Goal: Transaction & Acquisition: Purchase product/service

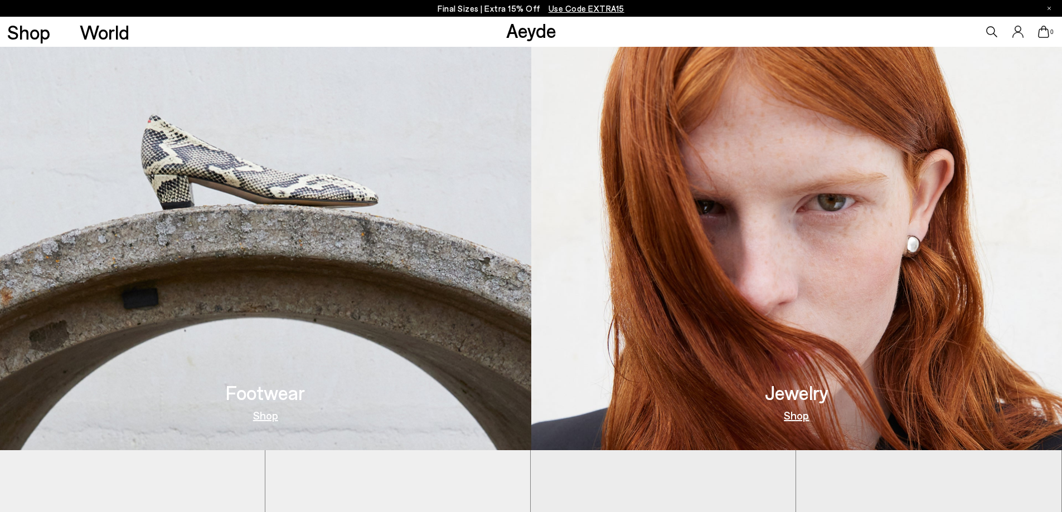
scroll to position [558, 0]
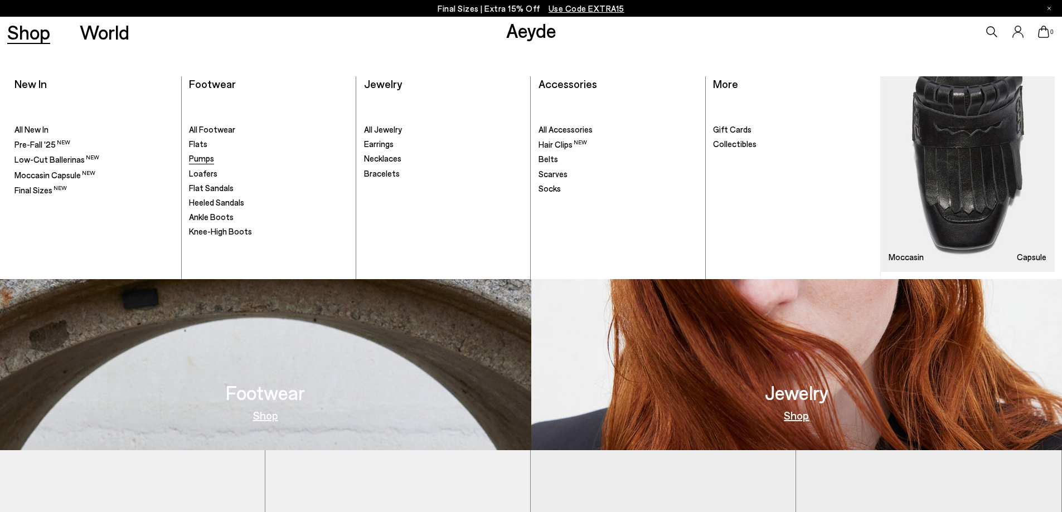
click at [205, 162] on span "Pumps" at bounding box center [201, 158] width 25 height 10
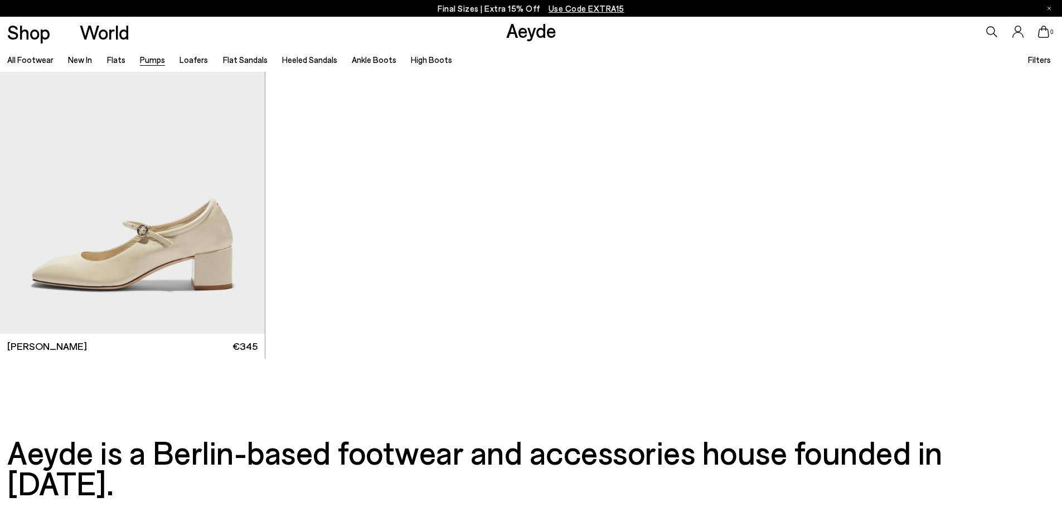
scroll to position [6203, 0]
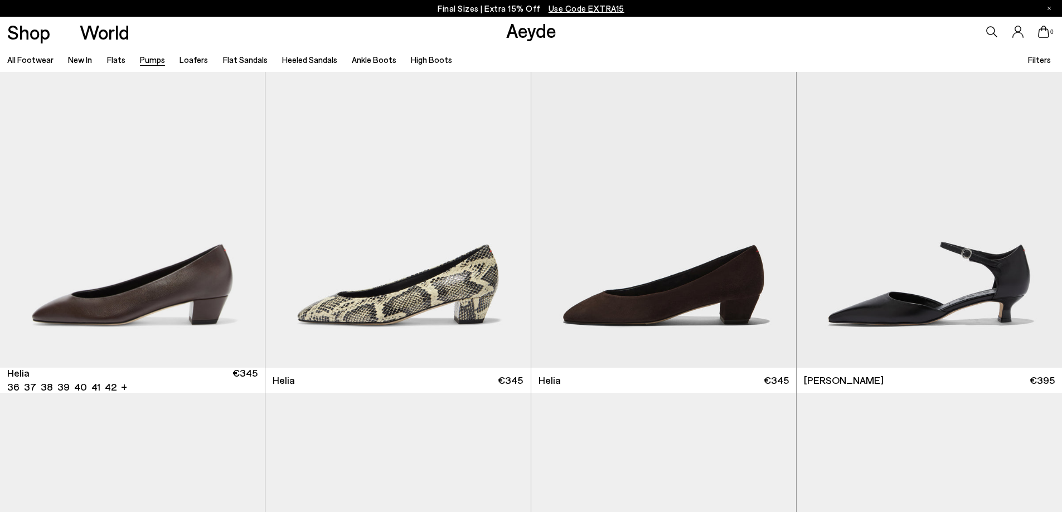
scroll to position [836, 0]
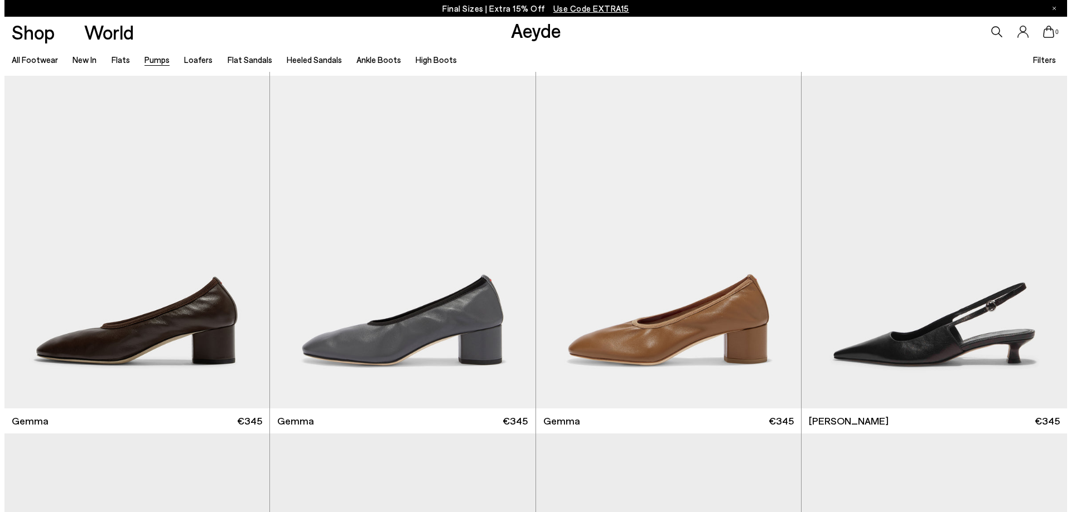
scroll to position [3304, 0]
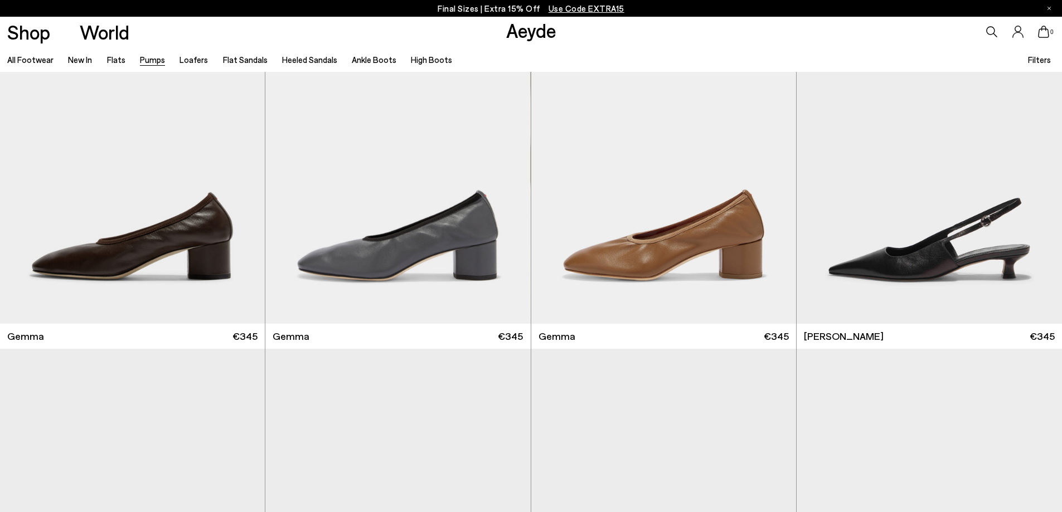
click at [1040, 58] on span "Filters" at bounding box center [1039, 60] width 23 height 10
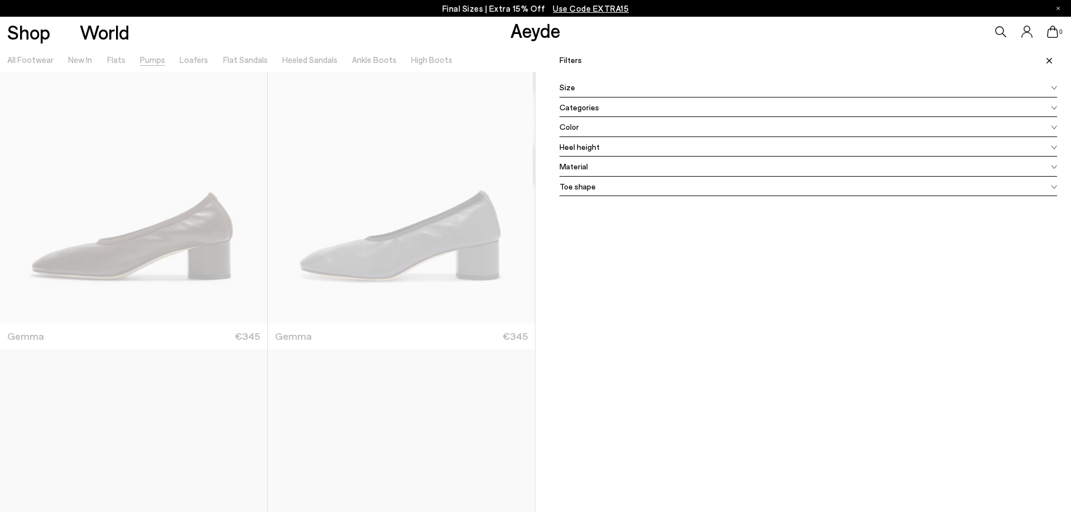
click at [569, 119] on div "Color" at bounding box center [807, 127] width 497 height 20
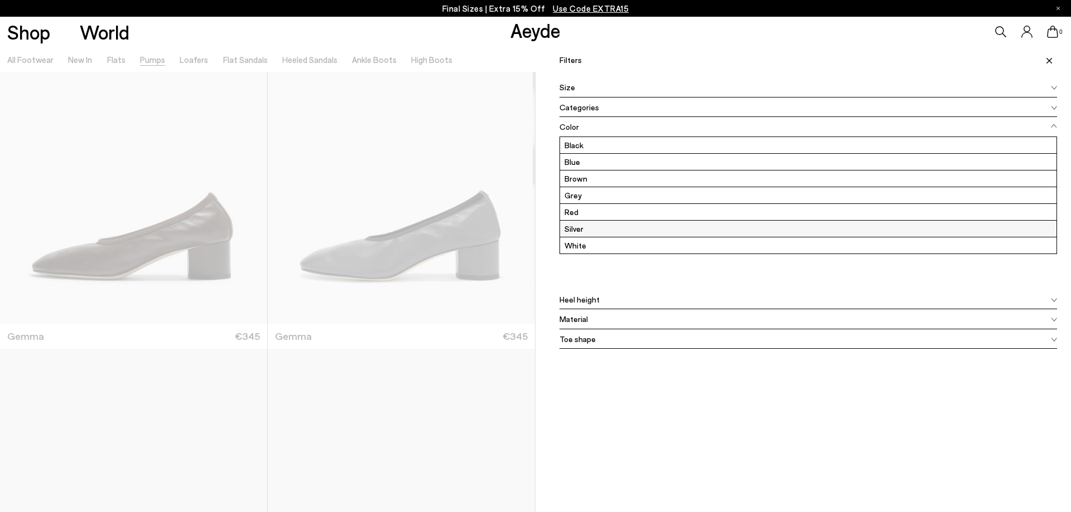
click at [577, 228] on label "Silver" at bounding box center [808, 229] width 496 height 16
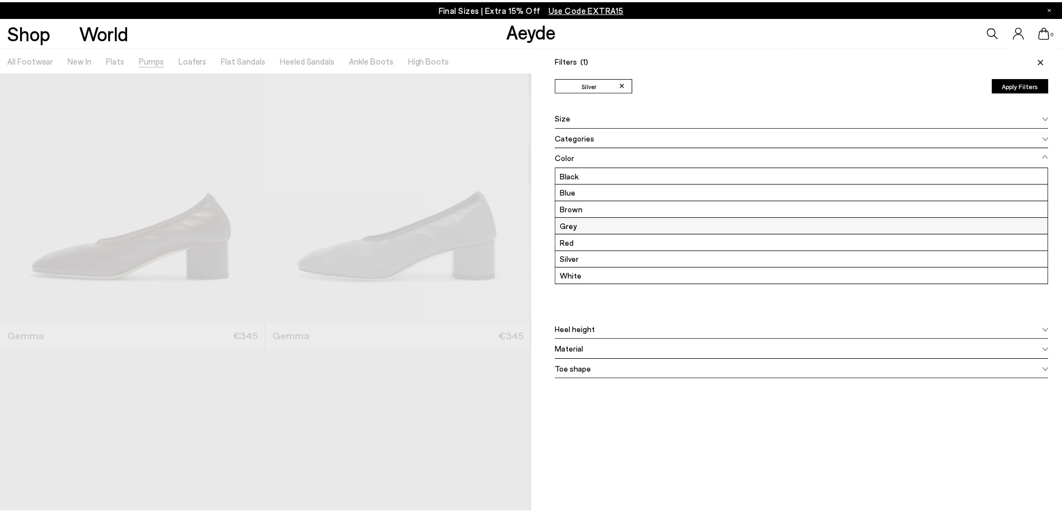
scroll to position [0, 0]
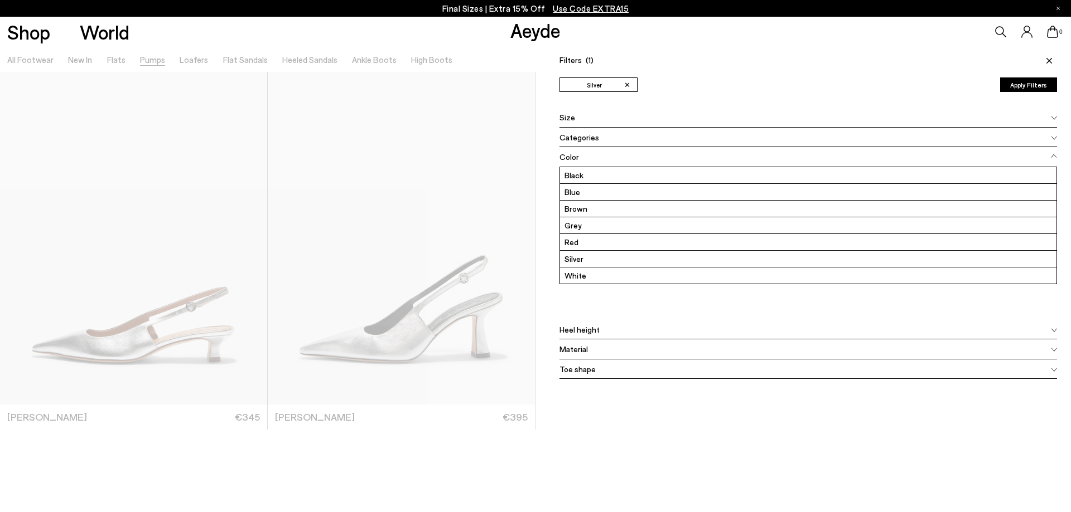
click at [729, 57] on div "Filters (1) ✕ Silver Apply filters" at bounding box center [807, 57] width 497 height 20
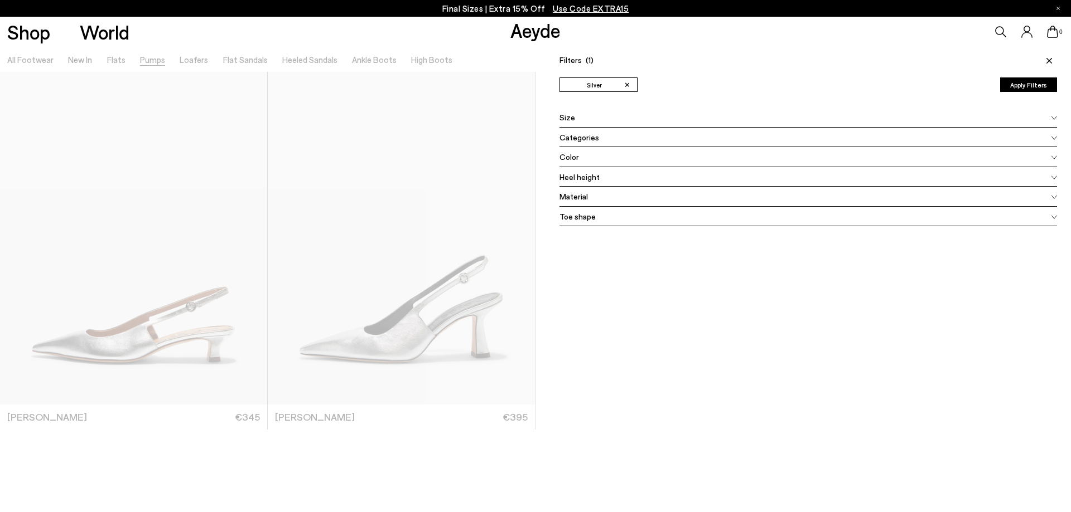
click at [472, 470] on div at bounding box center [267, 303] width 535 height 512
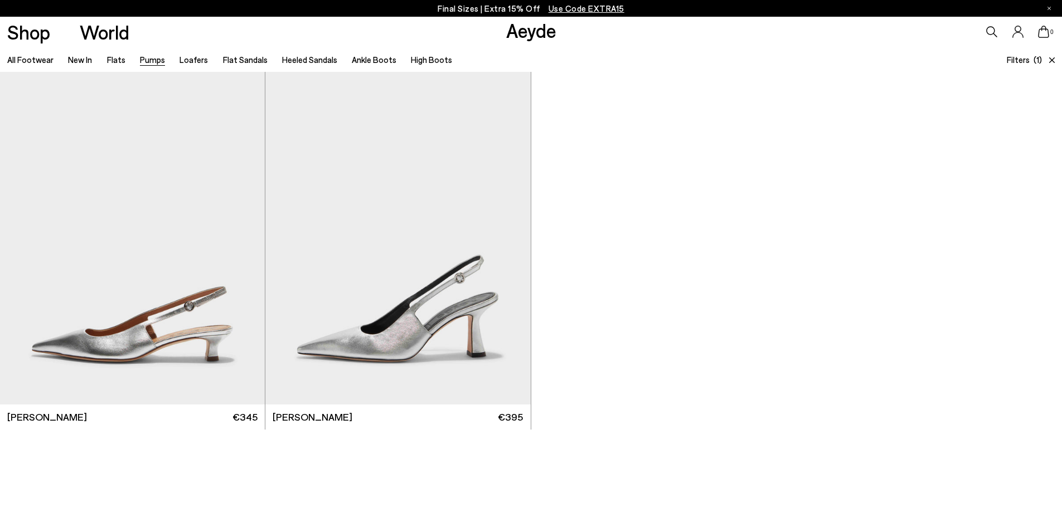
click at [144, 58] on link "Pumps" at bounding box center [152, 60] width 25 height 10
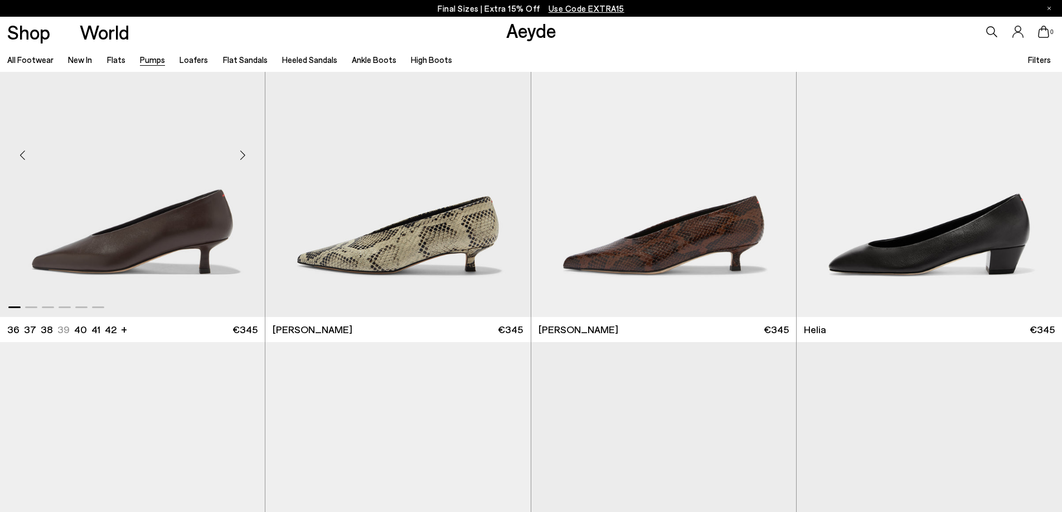
scroll to position [725, 0]
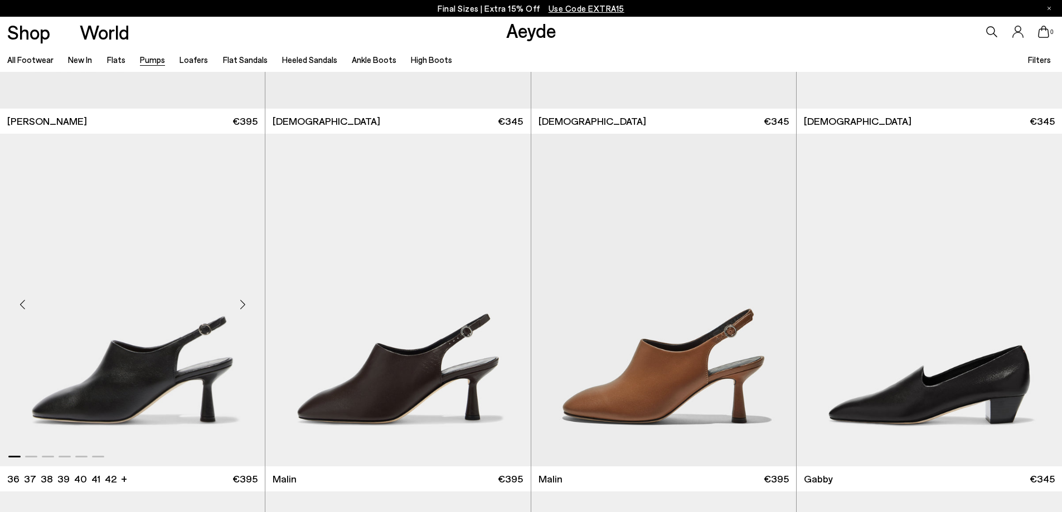
scroll to position [2007, 0]
